Goal: Task Accomplishment & Management: Use online tool/utility

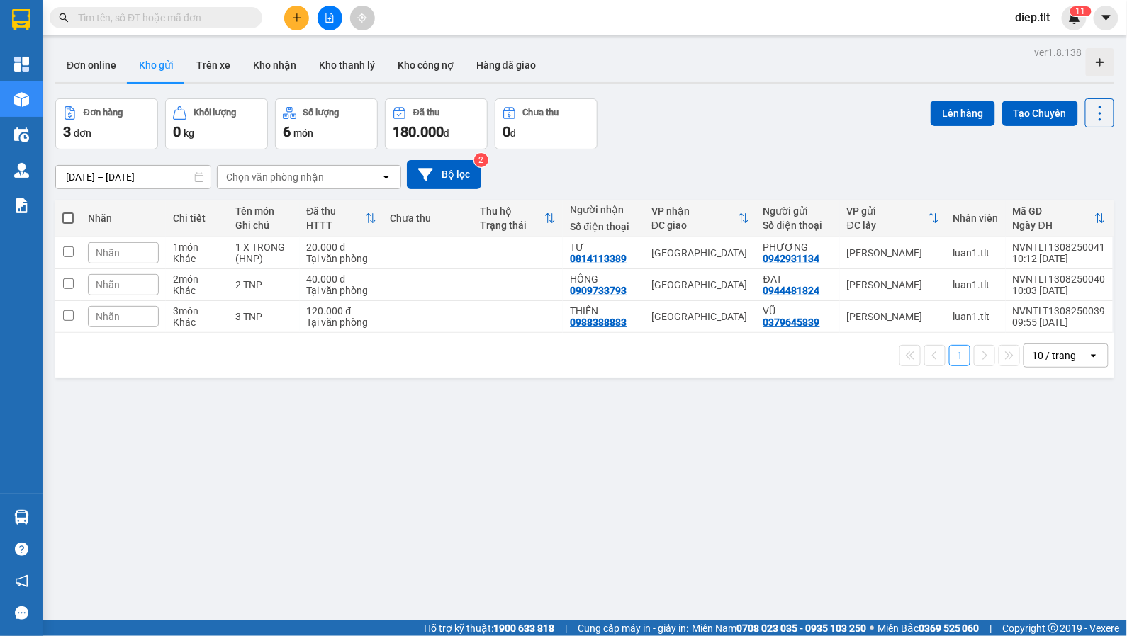
click at [203, 21] on input "text" at bounding box center [161, 18] width 167 height 16
click at [1070, 18] on img at bounding box center [1074, 17] width 13 height 13
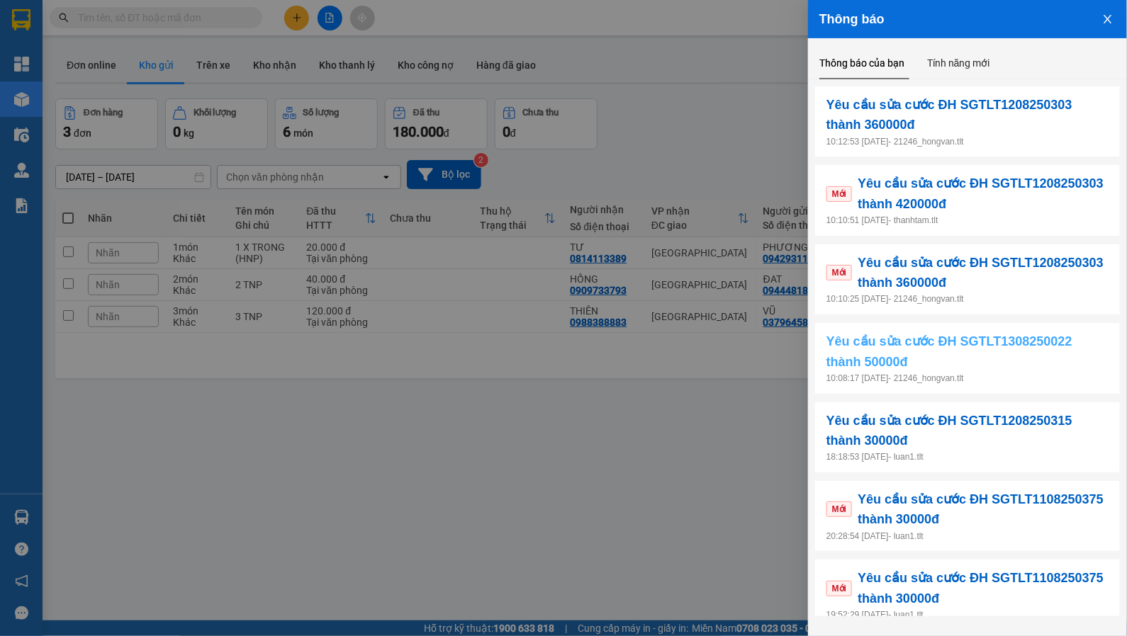
click at [985, 361] on span "Yêu cầu sửa cước ĐH SGTLT1308250022 thành 50000đ" at bounding box center [967, 352] width 282 height 40
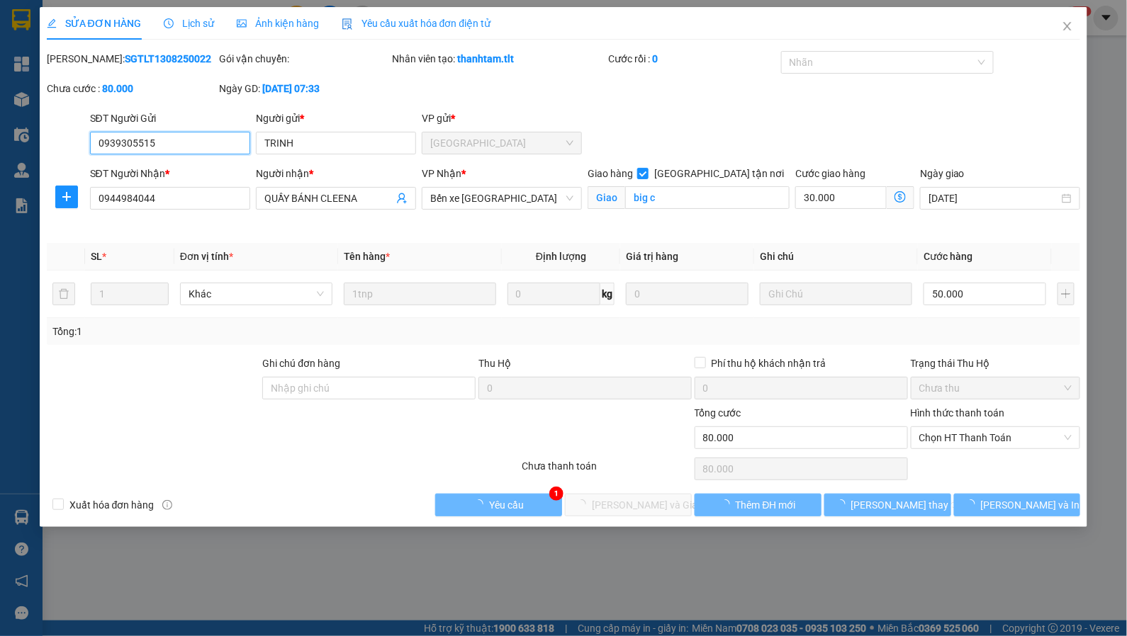
type input "0939305515"
type input "TRINH"
type input "0944984044"
type input "QUẦY BÁNH CLEENA"
checkbox input "true"
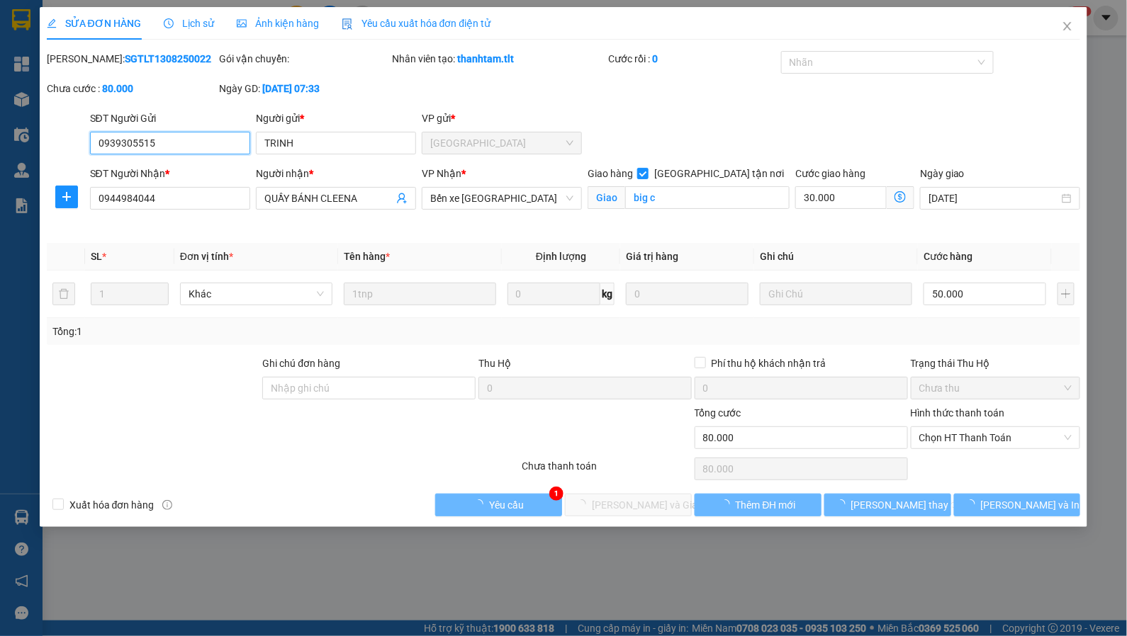
type input "big c"
type input "80.000"
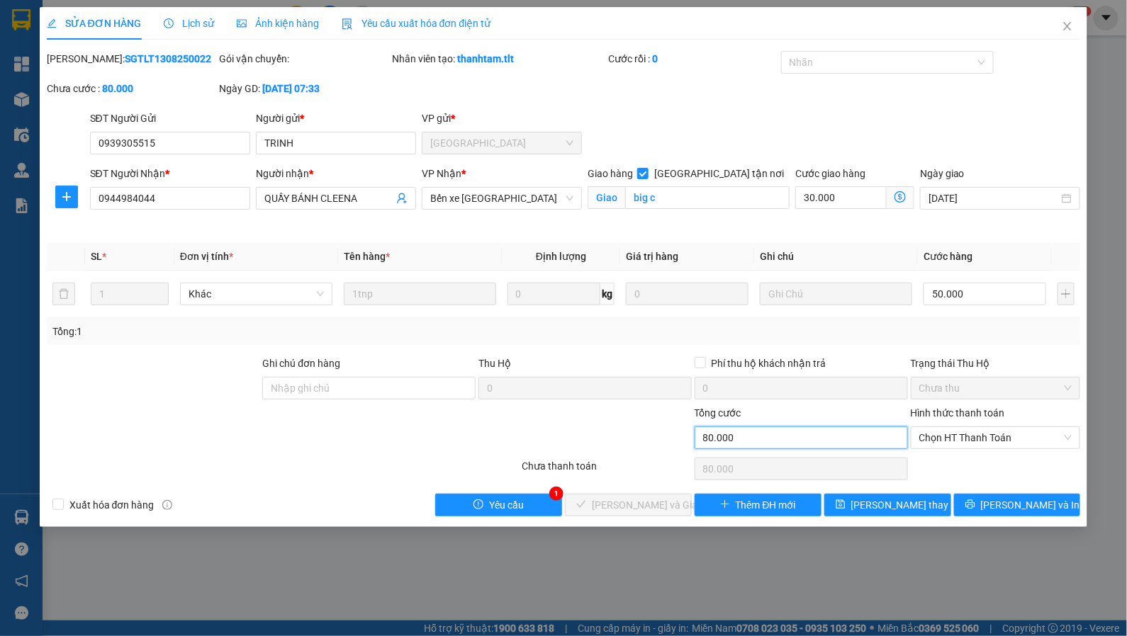
click at [765, 428] on input "80.000" at bounding box center [801, 438] width 213 height 23
click at [517, 507] on span "Yêu cầu" at bounding box center [506, 506] width 35 height 16
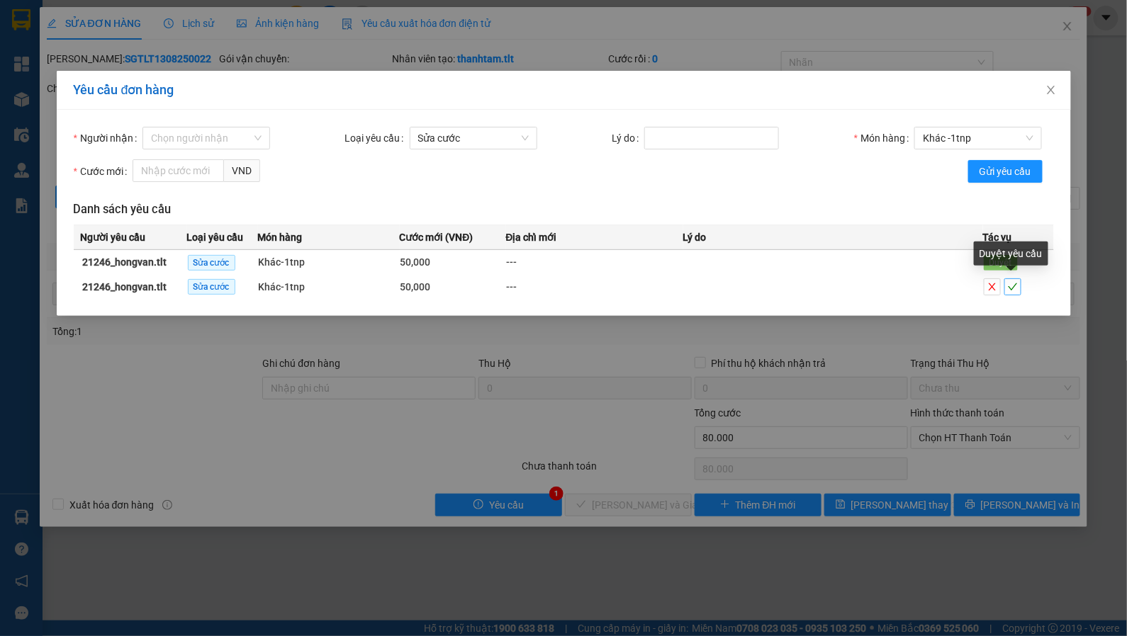
click at [1009, 286] on icon "check" at bounding box center [1012, 287] width 9 height 7
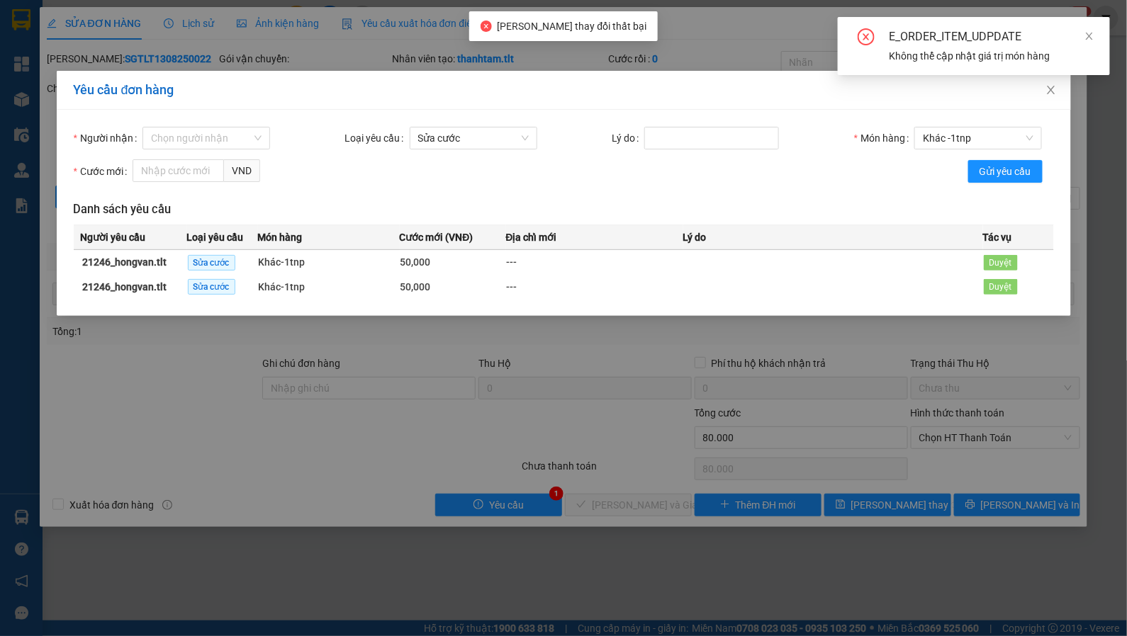
click at [1048, 83] on div "E_ORDER_ITEM_UDPDATE Không thể cập nhật giá trị món hàng" at bounding box center [974, 51] width 272 height 69
click at [1043, 87] on span "Close" at bounding box center [1051, 91] width 40 height 40
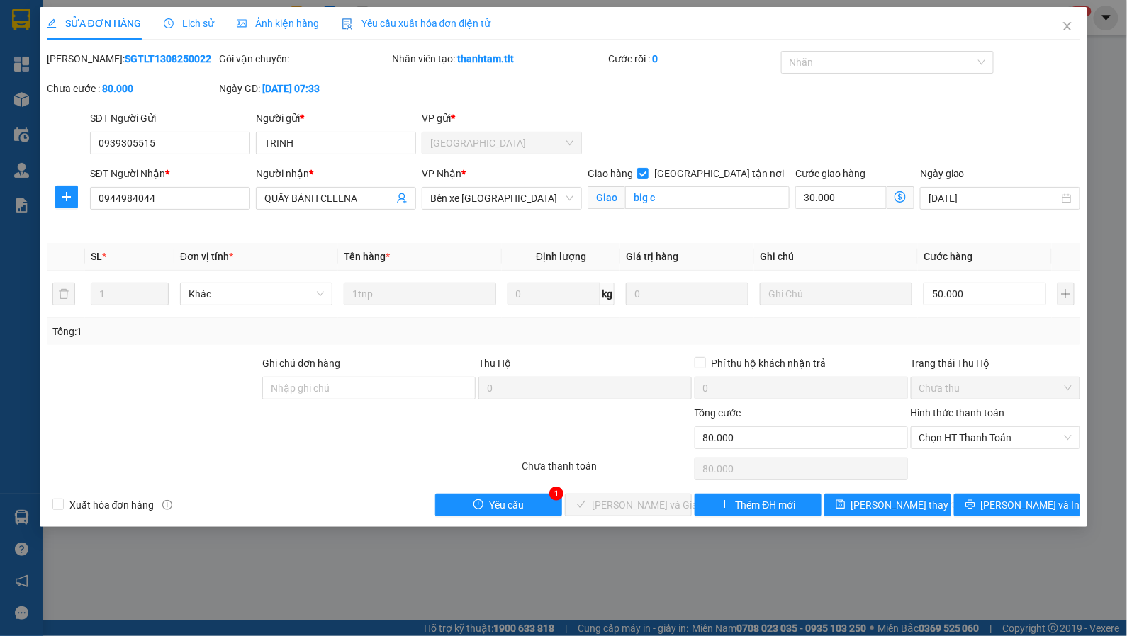
click at [731, 79] on div "Mã ĐH: SGTLT1308250022 Gói vận chuyển: Nhân viên tạo: thanhtam.tlt Cước rồi : 0…" at bounding box center [563, 81] width 1037 height 60
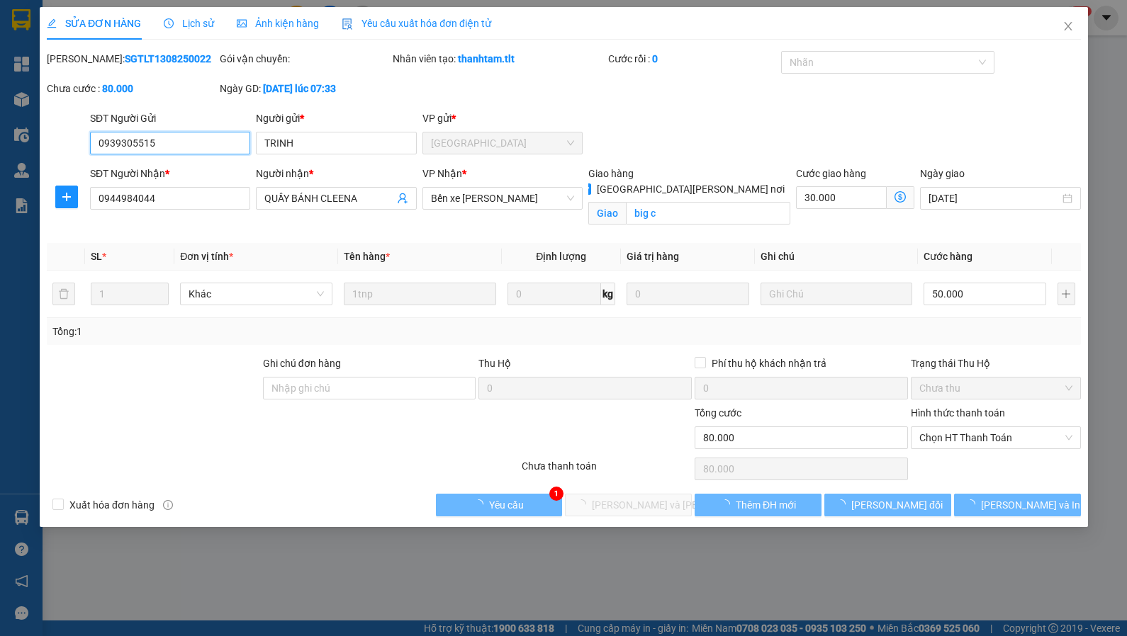
type input "0939305515"
type input "TRINH"
type input "0944984044"
type input "QUẦY BÁNH CLEENA"
checkbox input "true"
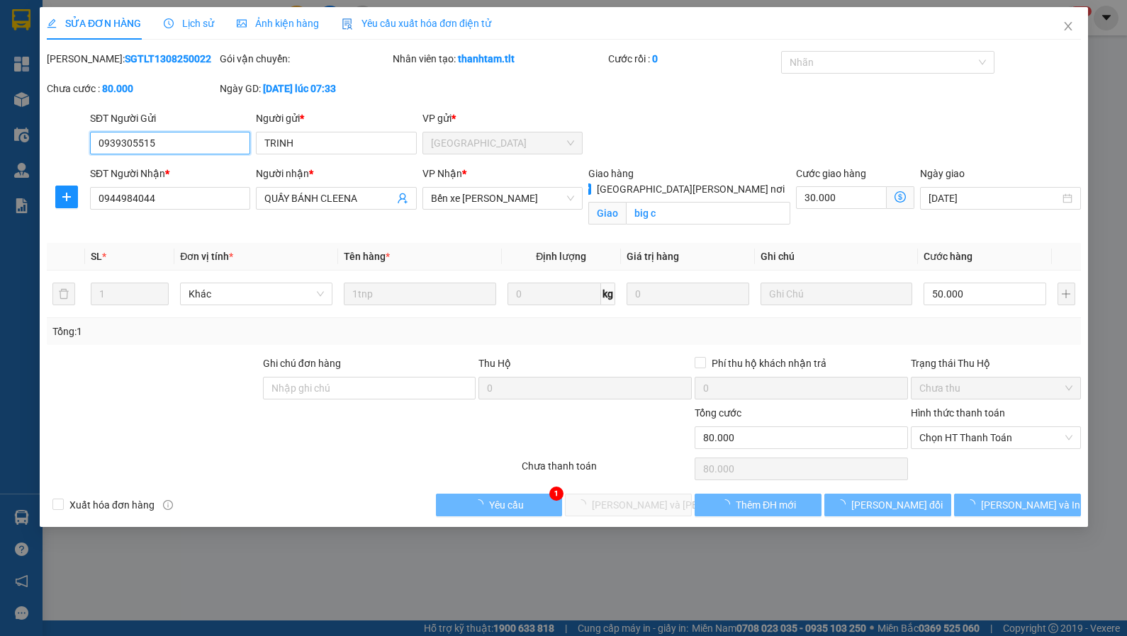
type input "big c"
type input "80.000"
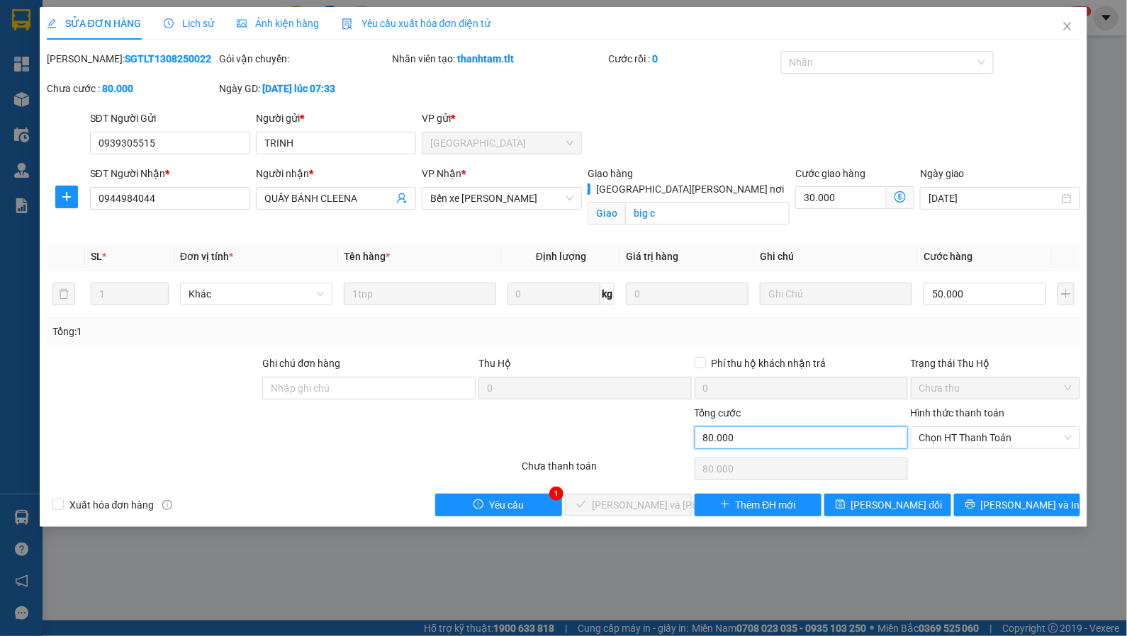
click at [728, 427] on input "80.000" at bounding box center [801, 438] width 213 height 23
click at [702, 438] on input "80.000" at bounding box center [801, 438] width 213 height 23
click at [706, 438] on input "80.000" at bounding box center [801, 438] width 213 height 23
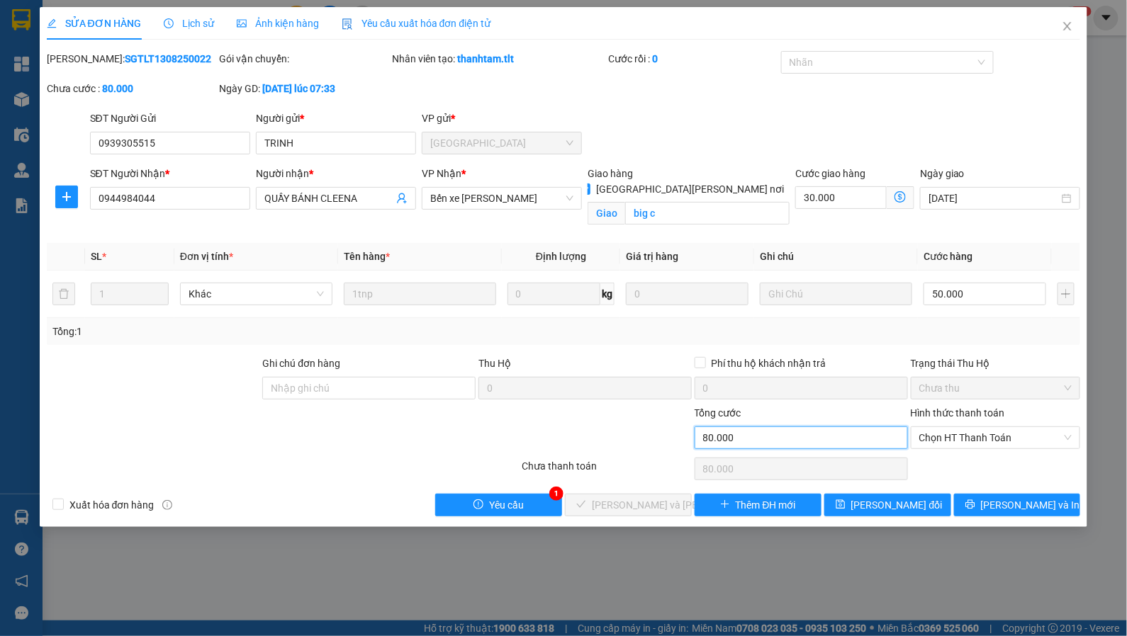
click at [706, 438] on input "80.000" at bounding box center [801, 438] width 213 height 23
click at [941, 288] on input "50.000" at bounding box center [985, 294] width 123 height 23
click at [904, 291] on tr "1 Khác 1tnp 0 kg 0 50.000" at bounding box center [564, 294] width 1034 height 47
type input "50.000"
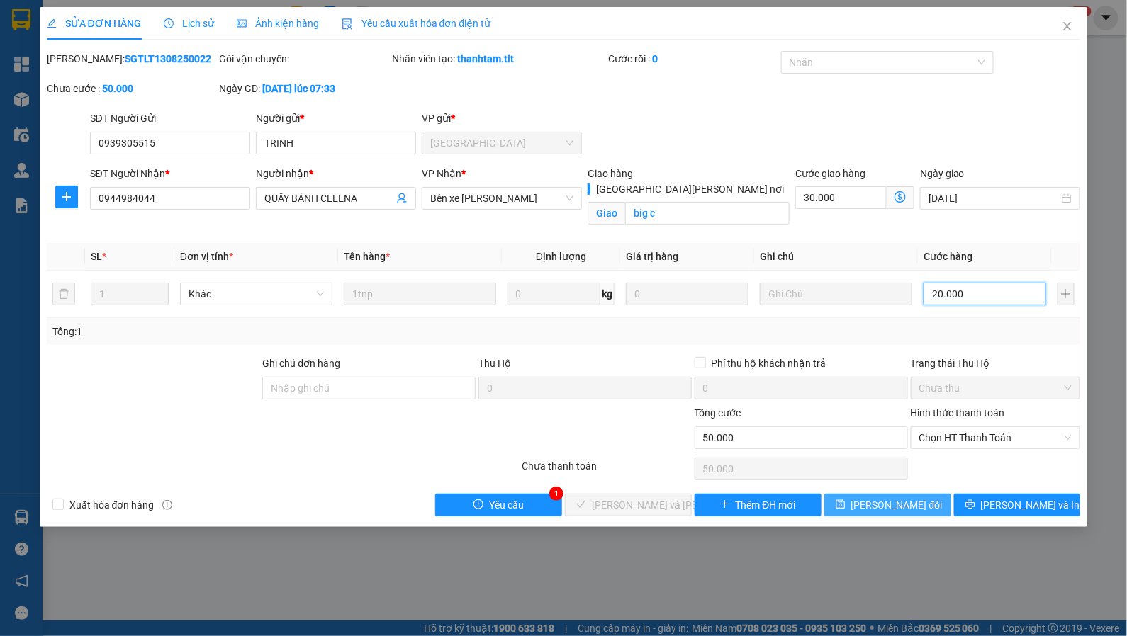
type input "20.000"
click at [917, 501] on span "Lưu thay đổi" at bounding box center [896, 506] width 91 height 16
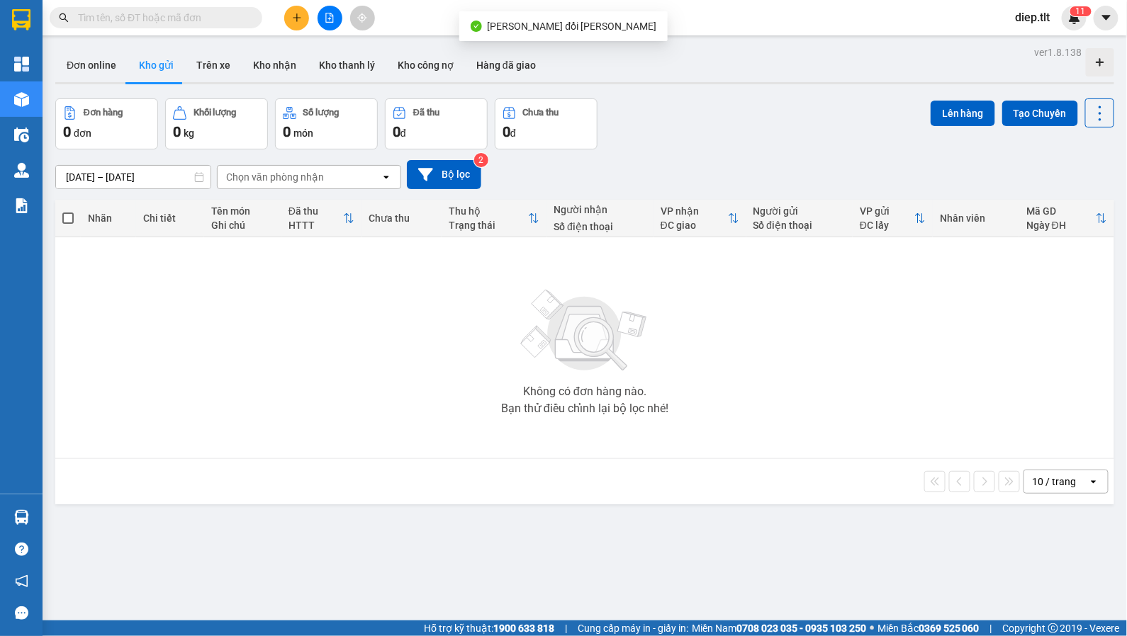
click at [191, 16] on input "text" at bounding box center [161, 18] width 167 height 16
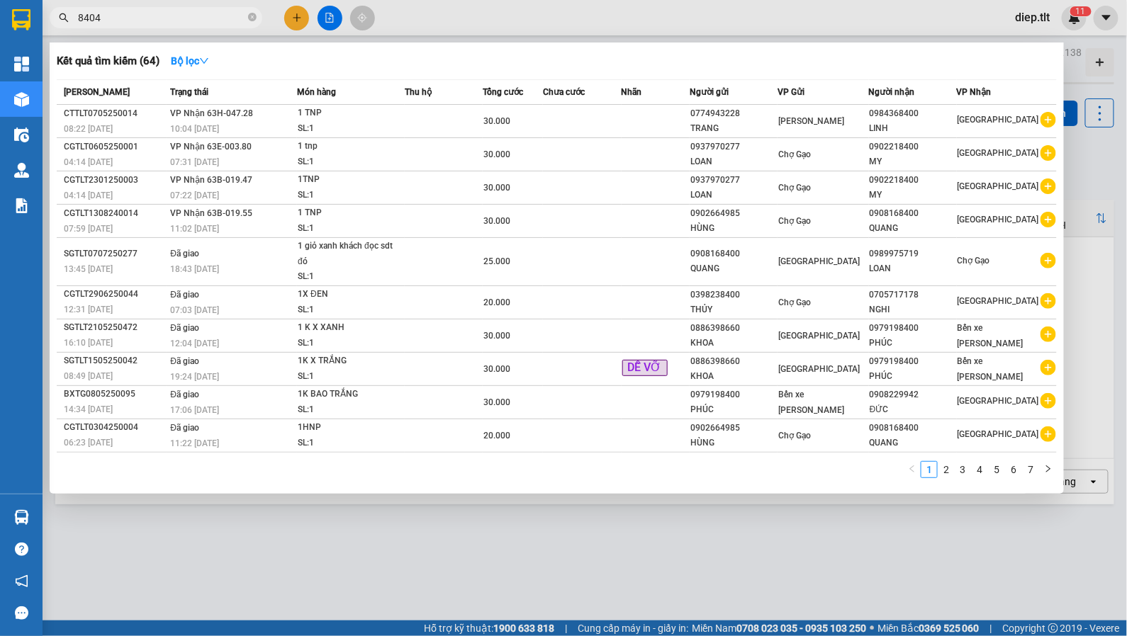
type input "84044"
